Goal: Task Accomplishment & Management: Complete application form

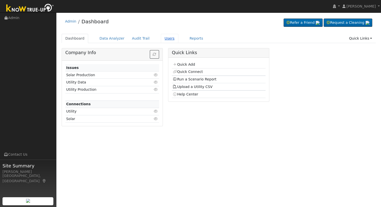
click at [162, 37] on link "Users" at bounding box center [170, 38] width 18 height 9
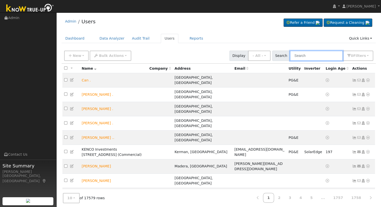
click at [306, 56] on input "text" at bounding box center [316, 56] width 53 height 10
type input "R"
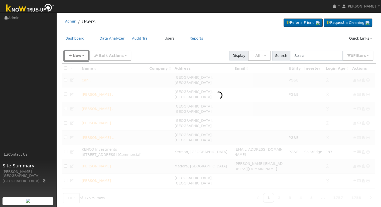
click at [83, 58] on button "New" at bounding box center [76, 56] width 25 height 10
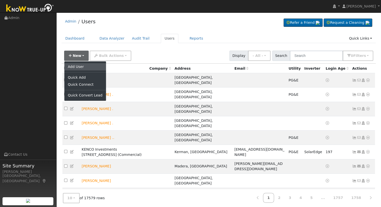
click at [82, 65] on link "Add User" at bounding box center [85, 66] width 42 height 7
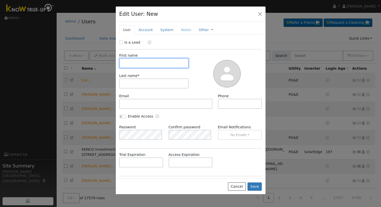
click at [151, 64] on input "text" at bounding box center [154, 63] width 70 height 10
type input "Rose"
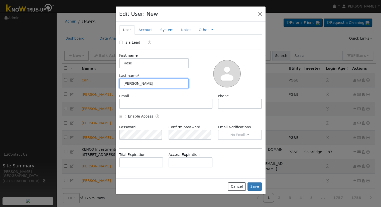
type input "Apodaca"
click at [123, 42] on div "Is a Lead" at bounding box center [130, 42] width 22 height 5
click at [120, 42] on input "Is a Lead" at bounding box center [121, 43] width 4 height 4
checkbox input "true"
click at [259, 180] on div "Cancel Save" at bounding box center [191, 186] width 150 height 16
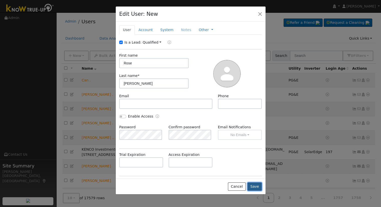
click at [256, 188] on button "Save" at bounding box center [254, 186] width 15 height 9
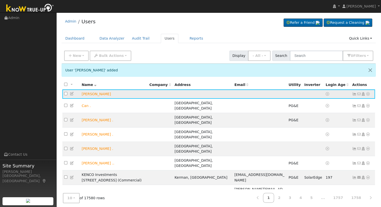
click at [369, 94] on icon at bounding box center [368, 94] width 5 height 4
click at [362, 97] on ul "Data Analyzer Reports Scenario Health Check Energy Audit Account Timeline User …" at bounding box center [351, 122] width 37 height 51
click at [363, 95] on icon at bounding box center [363, 94] width 5 height 4
